Goal: Task Accomplishment & Management: Use online tool/utility

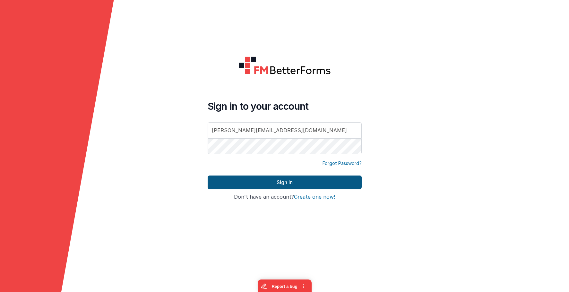
type input "[PERSON_NAME][EMAIL_ADDRESS][DOMAIN_NAME]"
click at [283, 180] on button "Sign In" at bounding box center [285, 181] width 154 height 13
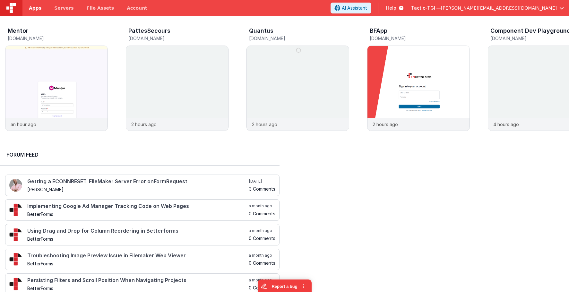
click at [35, 9] on span "Apps" at bounding box center [35, 8] width 13 height 6
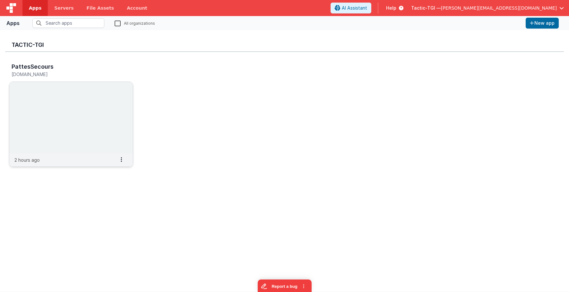
click at [68, 98] on img at bounding box center [71, 118] width 124 height 72
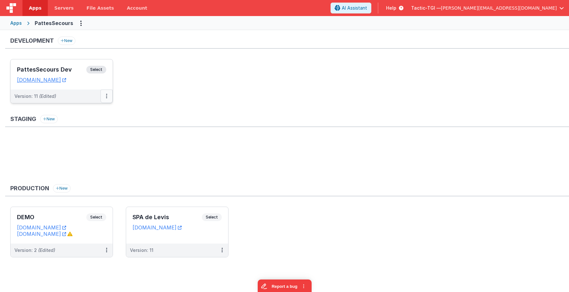
click at [106, 96] on icon at bounding box center [106, 96] width 1 height 0
click at [106, 95] on div at bounding box center [284, 146] width 569 height 292
click at [100, 68] on span "Select" at bounding box center [96, 70] width 20 height 8
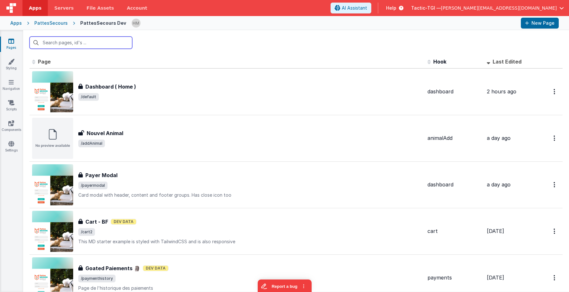
click at [84, 41] on input "text" at bounding box center [81, 43] width 103 height 12
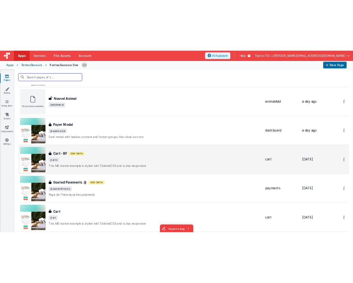
scroll to position [77, 0]
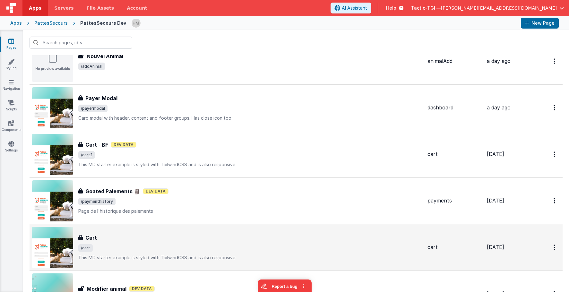
click at [269, 239] on div "Cart" at bounding box center [250, 238] width 344 height 8
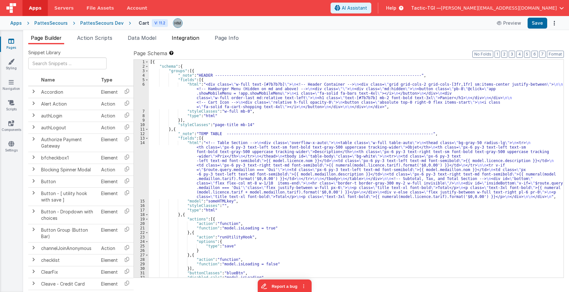
click at [196, 38] on span "Integration" at bounding box center [186, 38] width 28 height 6
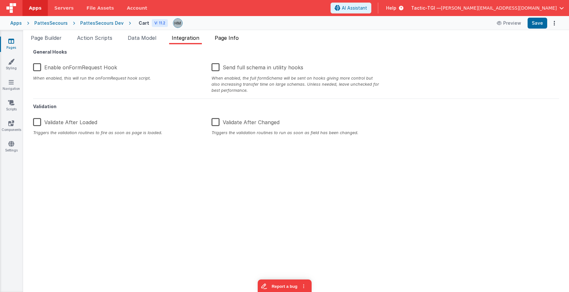
click at [217, 35] on li "Page Info" at bounding box center [226, 39] width 29 height 10
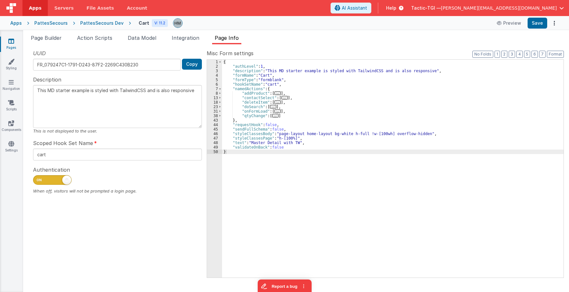
click at [274, 113] on span "..." at bounding box center [277, 111] width 6 height 4
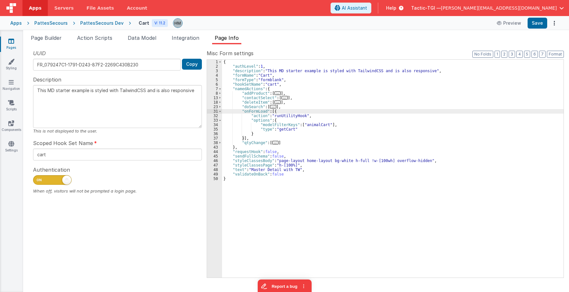
click at [272, 111] on div "{ "authLevel" : 1 , "description" : "This MD starter example is styled with Tai…" at bounding box center [392, 173] width 341 height 227
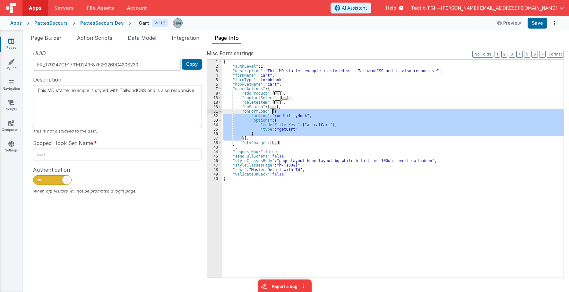
click at [272, 111] on div "{ "authLevel" : 1 , "description" : "This MD starter example is styled with Tai…" at bounding box center [392, 173] width 341 height 227
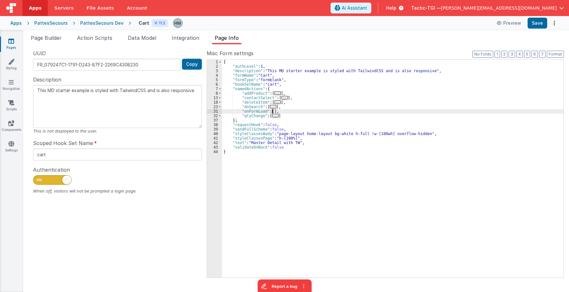
click at [302, 99] on div "{ "authLevel" : 1 , "description" : "This MD starter example is styled with Tai…" at bounding box center [392, 173] width 341 height 227
click at [263, 89] on div "{ "authLevel" : 1 , "description" : "This MD starter example is styled with Tai…" at bounding box center [392, 173] width 341 height 227
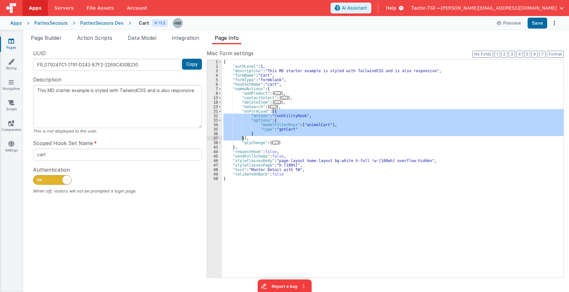
click at [316, 101] on div "{ "authLevel" : 1 , "description" : "This MD starter example is styled with Tai…" at bounding box center [392, 173] width 341 height 227
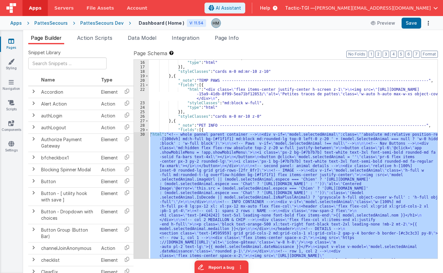
scroll to position [251, 0]
click at [17, 23] on div "Apps" at bounding box center [16, 23] width 12 height 6
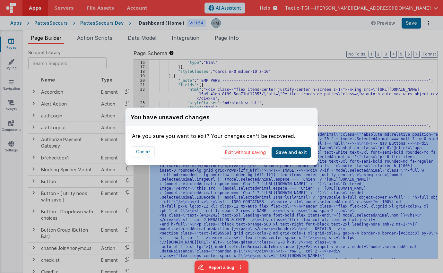
scroll to position [0, 0]
click at [262, 151] on button "Exit without saving" at bounding box center [245, 152] width 49 height 12
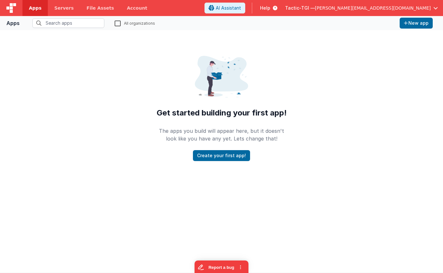
click at [33, 6] on span "Apps" at bounding box center [35, 8] width 13 height 6
click at [65, 5] on span "Servers" at bounding box center [63, 8] width 19 height 6
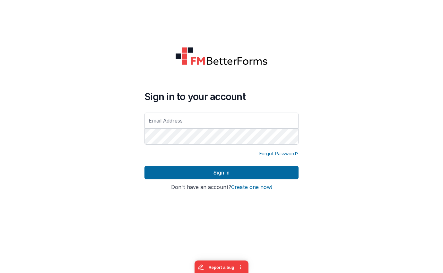
click at [39, 9] on div at bounding box center [44, 136] width 89 height 273
